Goal: Task Accomplishment & Management: Manage account settings

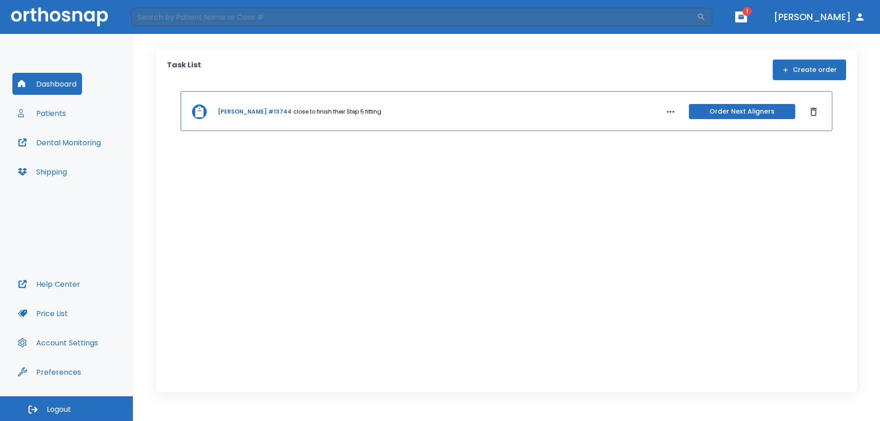
click at [50, 117] on button "Patients" at bounding box center [41, 113] width 59 height 22
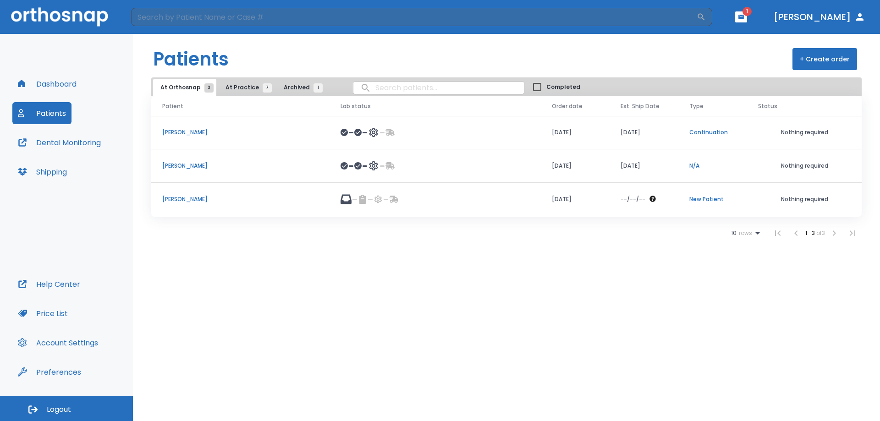
click at [188, 167] on p "[PERSON_NAME]" at bounding box center [240, 166] width 156 height 8
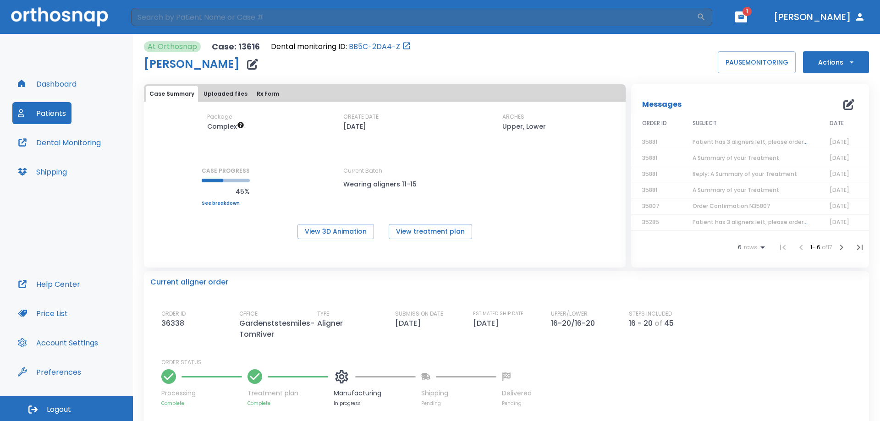
click at [46, 123] on button "Patients" at bounding box center [41, 113] width 59 height 22
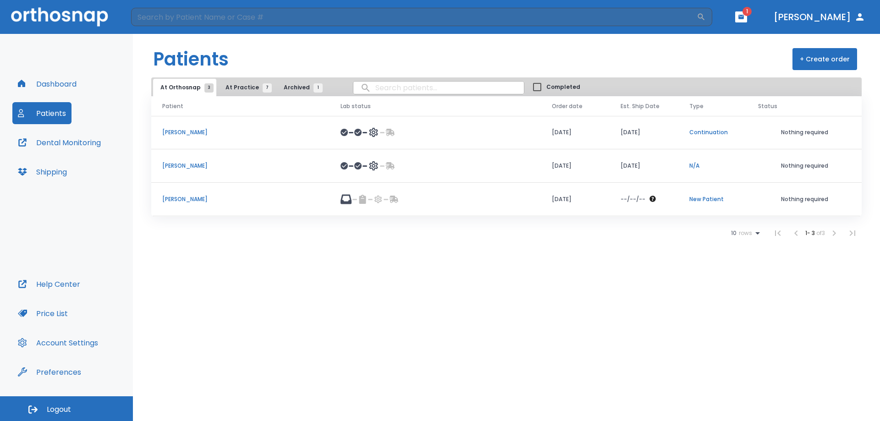
click at [239, 86] on span "At Practice 7" at bounding box center [247, 87] width 42 height 8
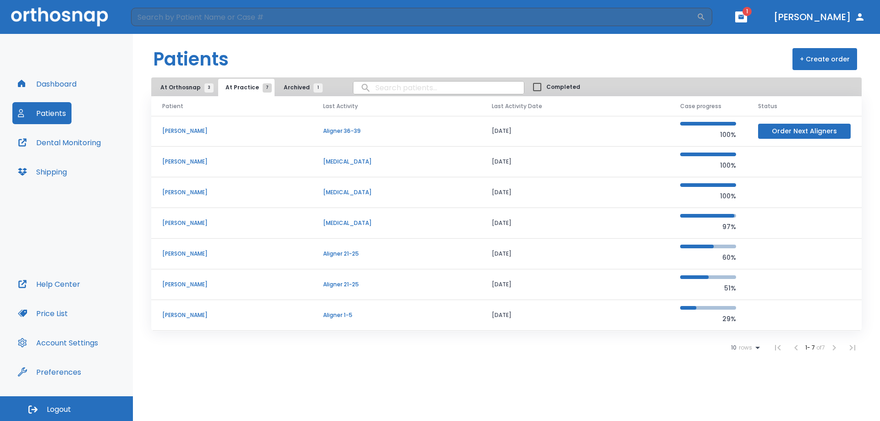
click at [170, 315] on p "[PERSON_NAME]" at bounding box center [231, 315] width 139 height 8
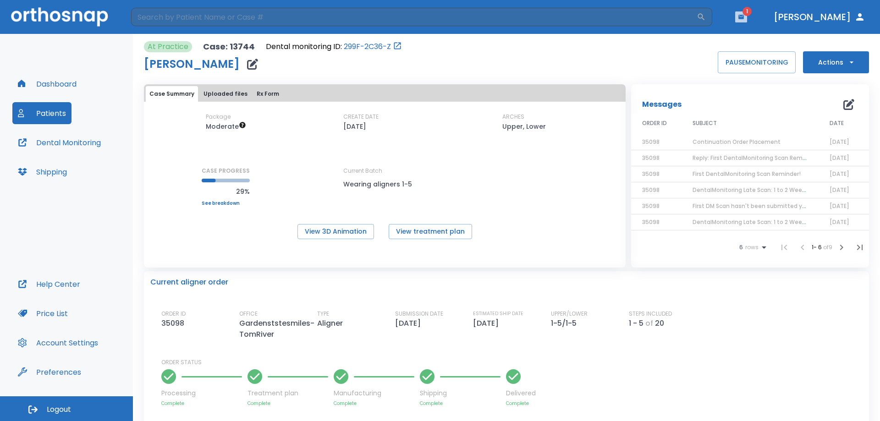
click at [744, 17] on icon "button" at bounding box center [742, 17] width 6 height 4
click at [721, 43] on li "[PERSON_NAME] 1" at bounding box center [713, 37] width 98 height 18
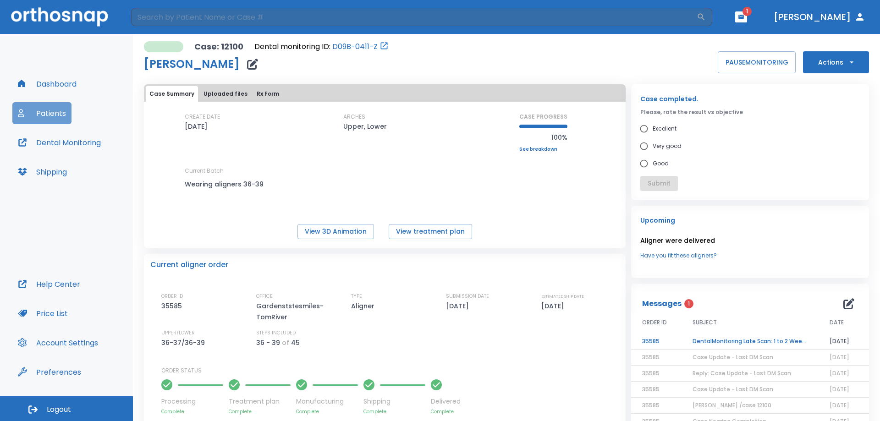
click at [52, 115] on button "Patients" at bounding box center [41, 113] width 59 height 22
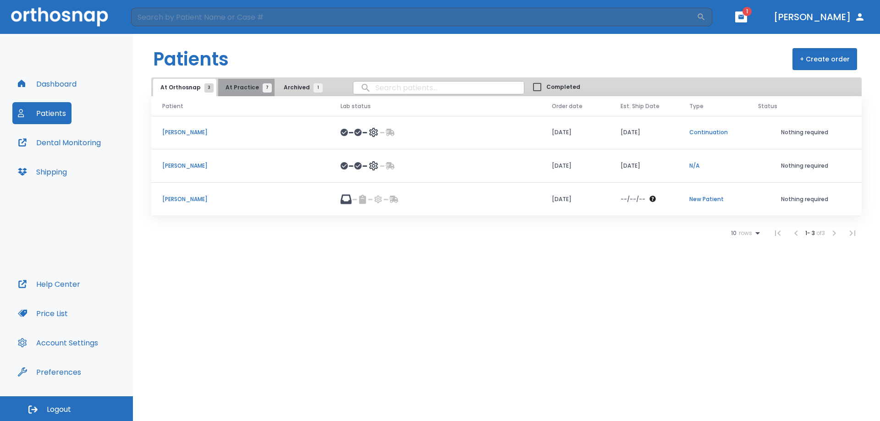
click at [246, 85] on span "At Practice 7" at bounding box center [247, 87] width 42 height 8
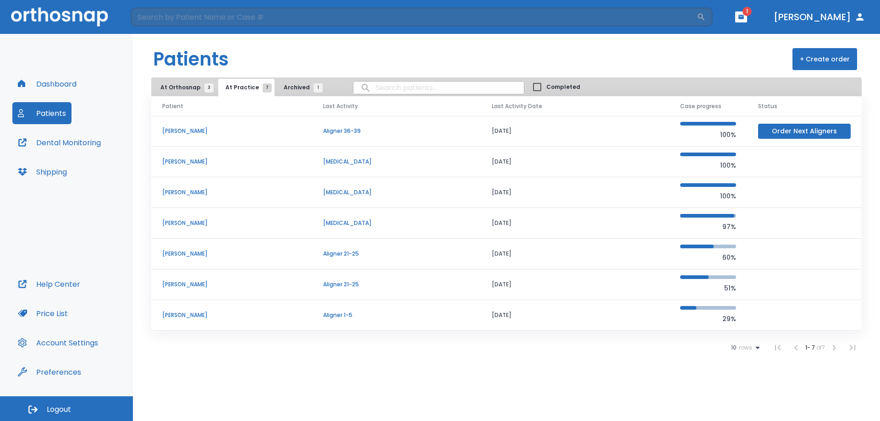
click at [178, 312] on p "[PERSON_NAME]" at bounding box center [231, 315] width 139 height 8
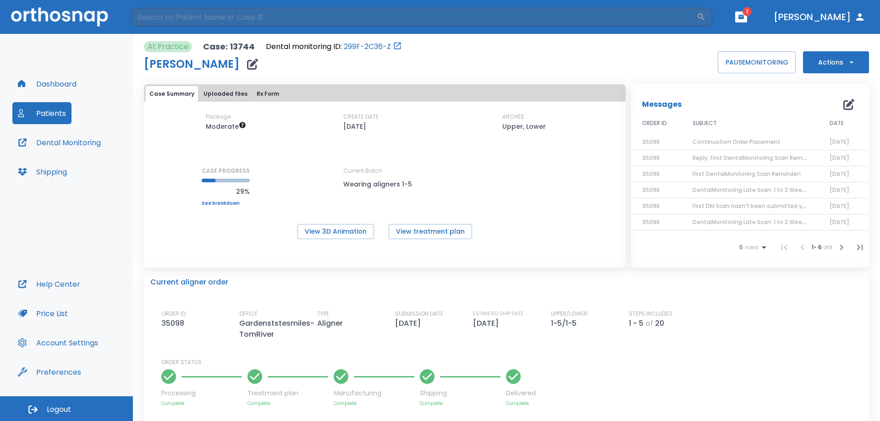
click at [847, 61] on icon "button" at bounding box center [851, 62] width 9 height 9
click at [598, 59] on div at bounding box center [440, 210] width 880 height 421
click at [630, 68] on div "At Practice Case: 13744 Dental monitoring ID: 299F-2C36-Z [PERSON_NAME] PAUSE M…" at bounding box center [506, 57] width 725 height 32
click at [47, 113] on button "Patients" at bounding box center [41, 113] width 59 height 22
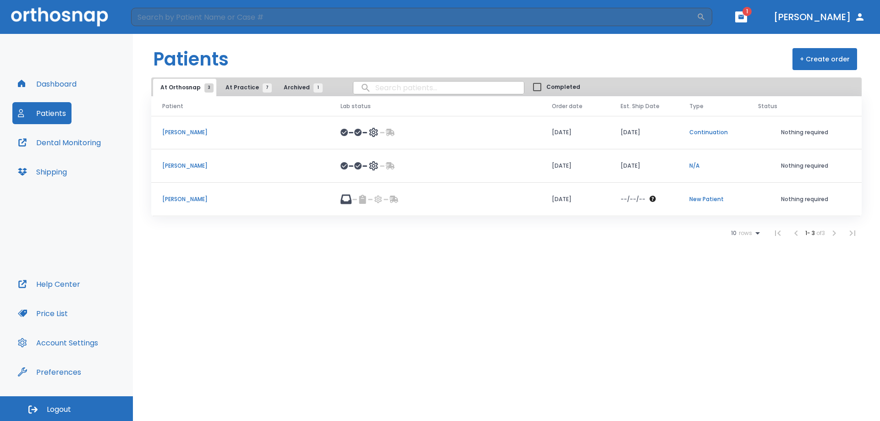
click at [239, 89] on span "At Practice 7" at bounding box center [247, 87] width 42 height 8
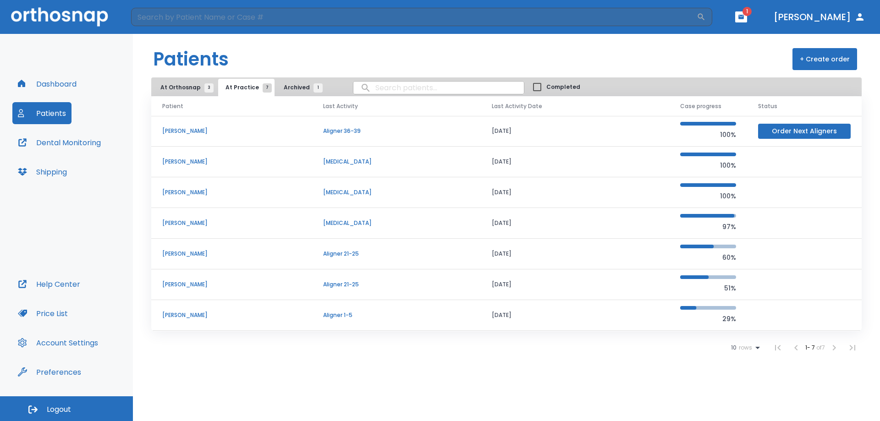
click at [188, 131] on p "[PERSON_NAME]" at bounding box center [231, 131] width 139 height 8
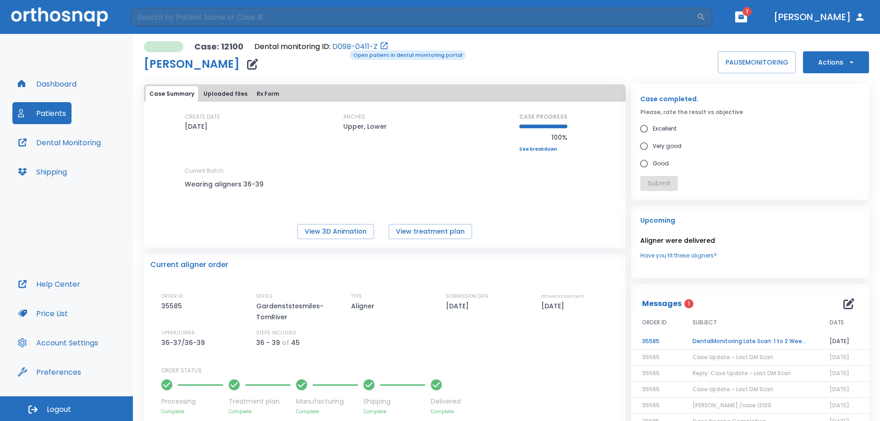
click at [343, 49] on link "D09B-0411-Z" at bounding box center [354, 46] width 45 height 11
click at [66, 83] on button "Dashboard" at bounding box center [47, 84] width 70 height 22
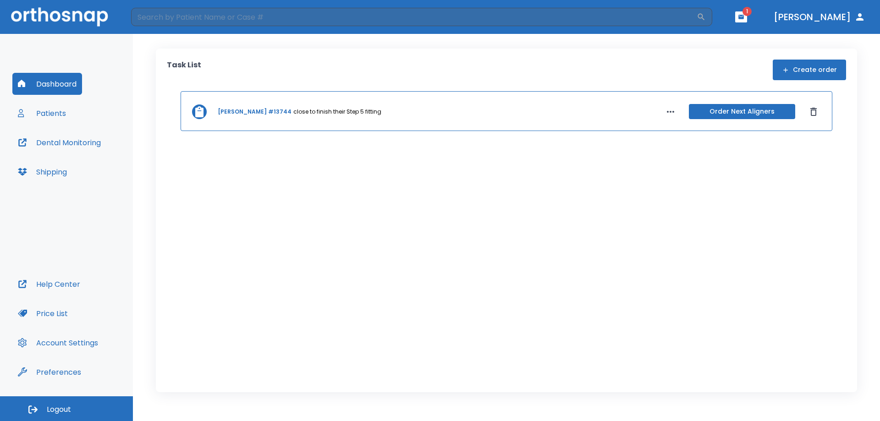
click at [239, 112] on link "[PERSON_NAME] #13744" at bounding box center [255, 112] width 74 height 8
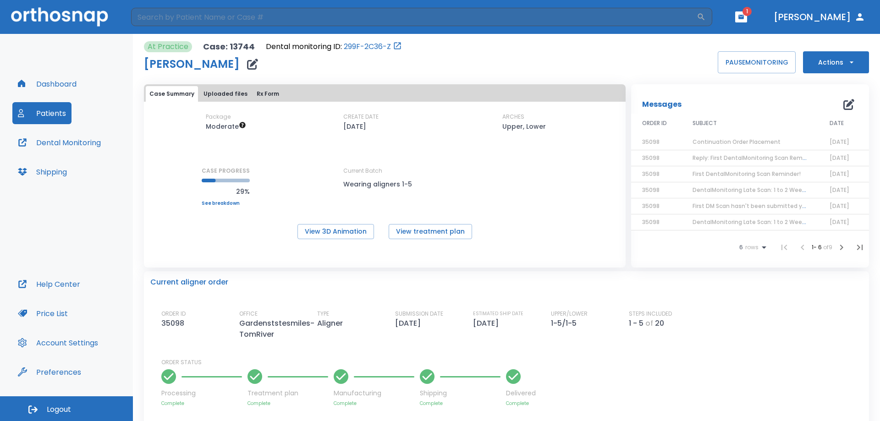
click at [52, 84] on button "Dashboard" at bounding box center [47, 84] width 70 height 22
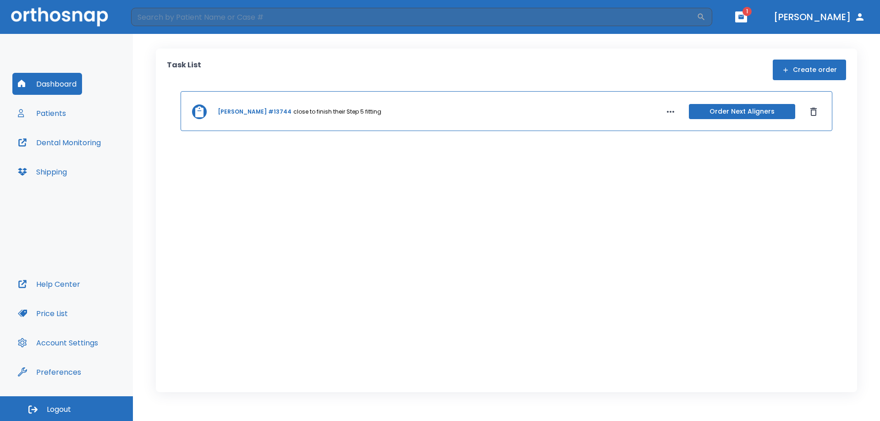
click at [756, 113] on button "Order Next Aligners" at bounding box center [742, 111] width 106 height 15
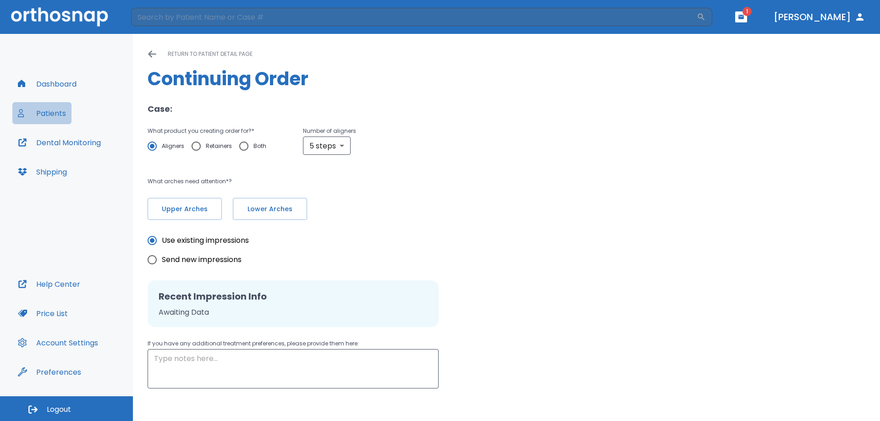
click at [57, 116] on button "Patients" at bounding box center [41, 113] width 59 height 22
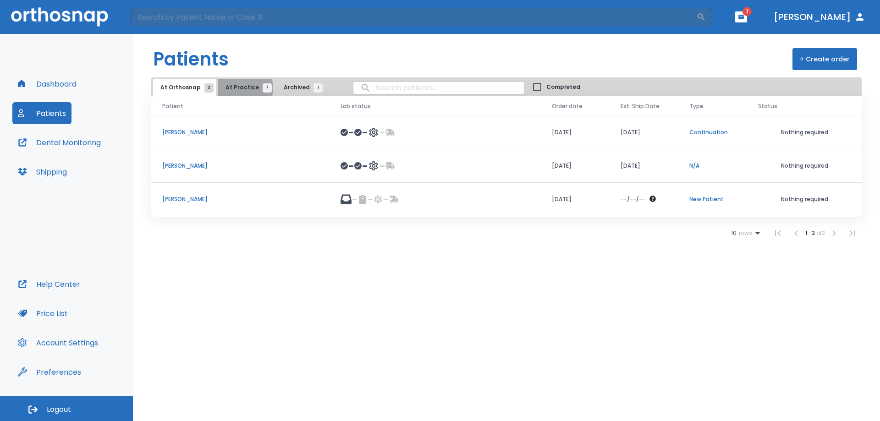
click at [238, 88] on span "At Practice 7" at bounding box center [247, 87] width 42 height 8
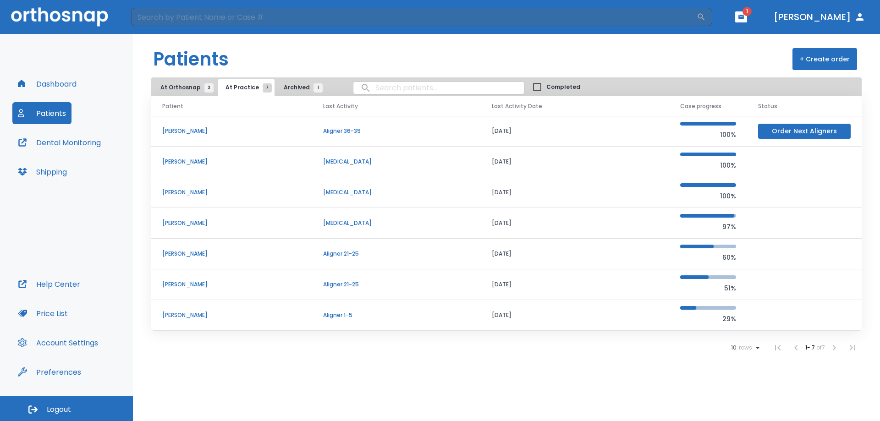
click at [55, 80] on button "Dashboard" at bounding box center [47, 84] width 70 height 22
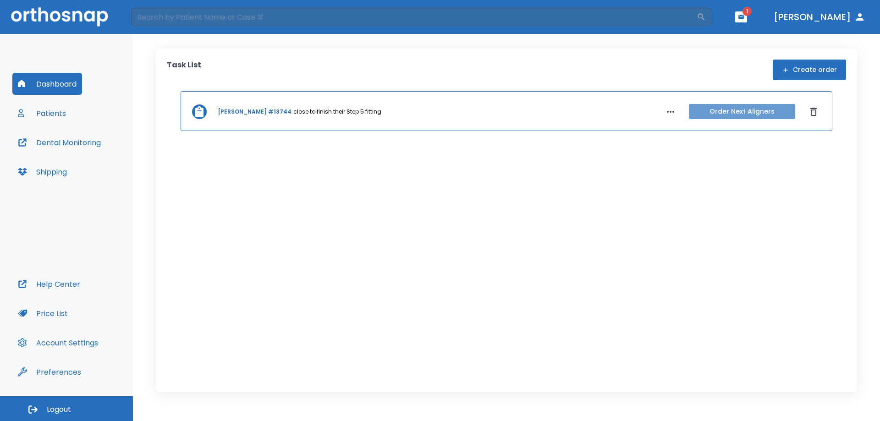
click at [720, 113] on button "Order Next Aligners" at bounding box center [742, 111] width 106 height 15
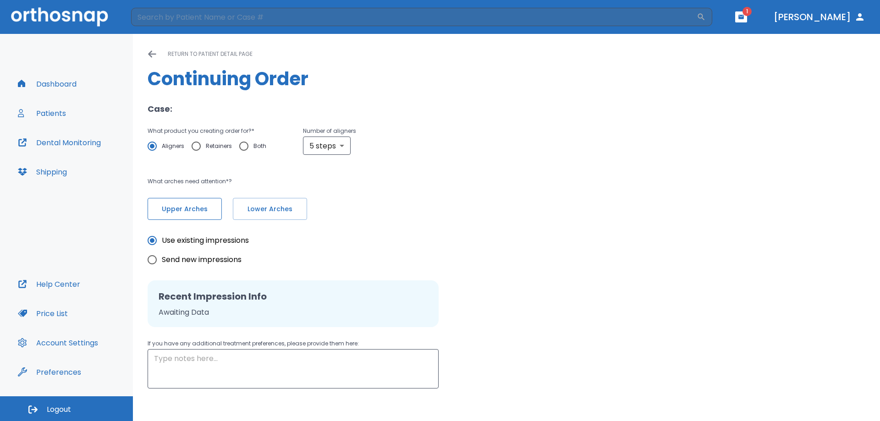
click at [193, 211] on span "Upper Arches" at bounding box center [184, 210] width 55 height 10
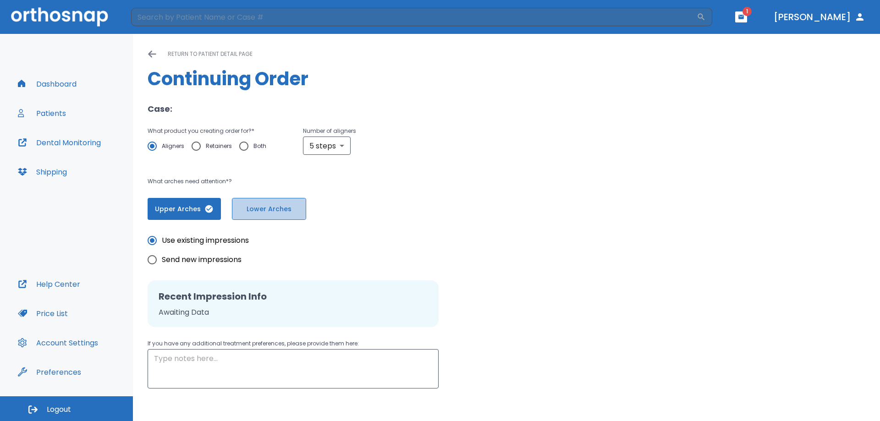
click at [282, 211] on span "Lower Arches" at bounding box center [269, 210] width 55 height 10
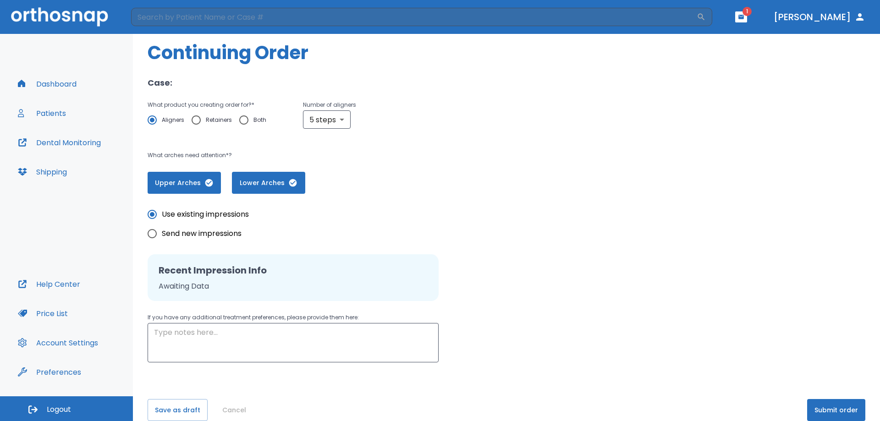
scroll to position [41, 0]
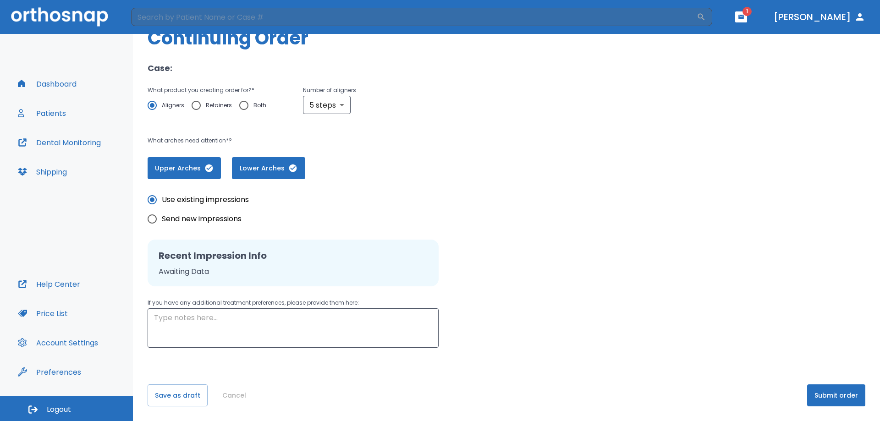
click at [50, 87] on button "Dashboard" at bounding box center [47, 84] width 70 height 22
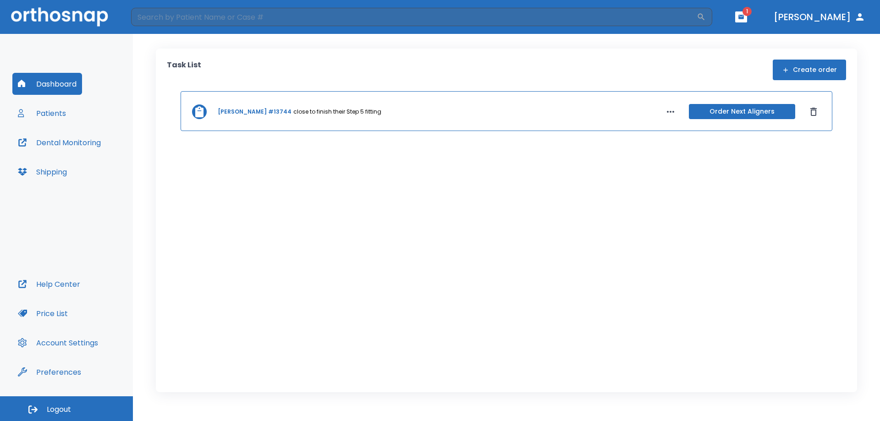
click at [253, 112] on link "[PERSON_NAME] #13744" at bounding box center [255, 112] width 74 height 8
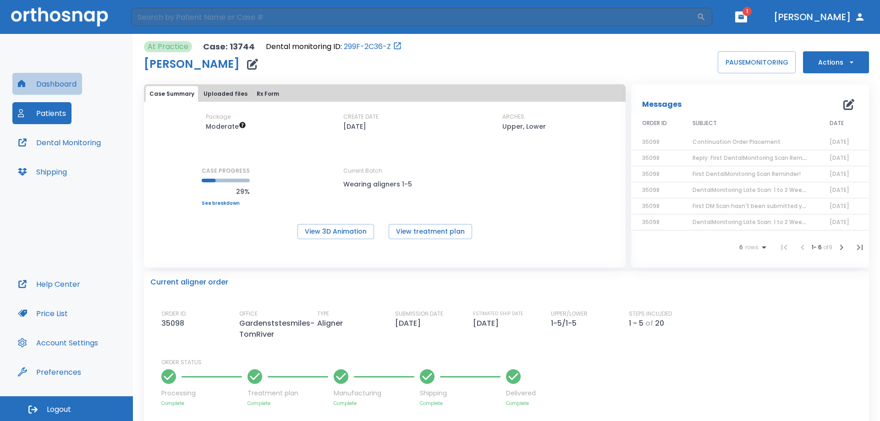
click at [60, 86] on button "Dashboard" at bounding box center [47, 84] width 70 height 22
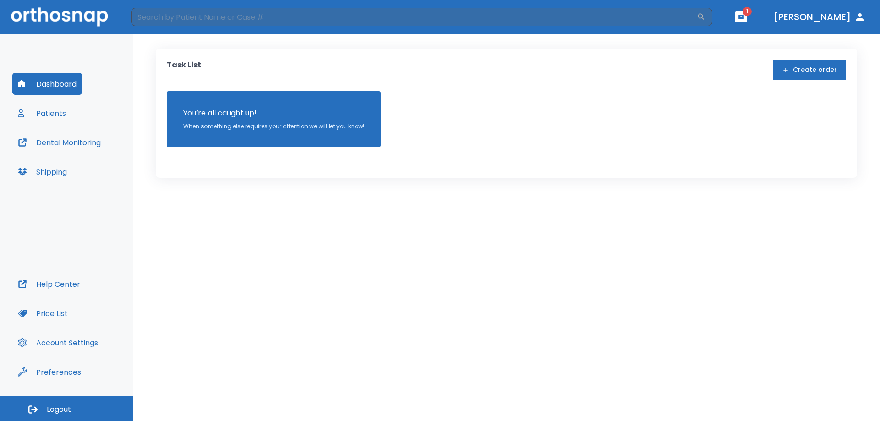
click at [57, 112] on button "Patients" at bounding box center [41, 113] width 59 height 22
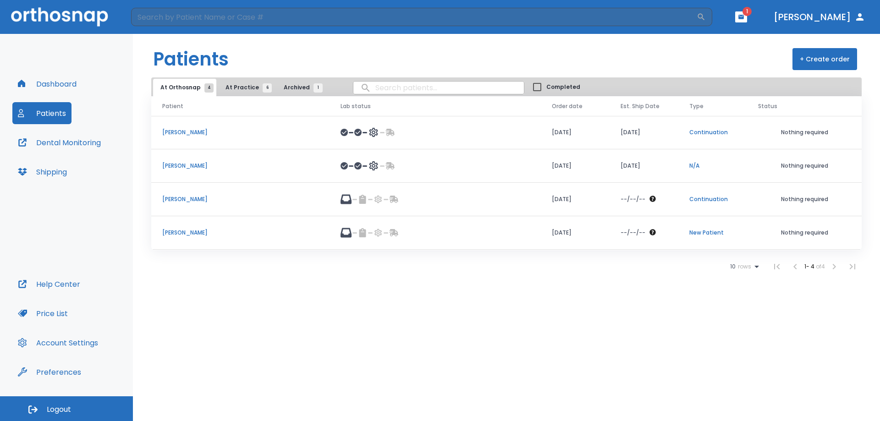
click at [235, 88] on span "At Practice 6" at bounding box center [247, 87] width 42 height 8
